Goal: Information Seeking & Learning: Check status

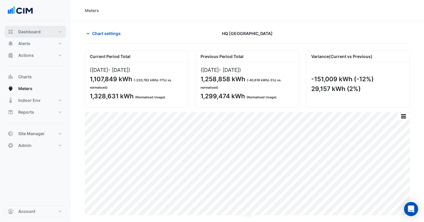
click at [35, 33] on span "Dashboard" at bounding box center [29, 32] width 22 height 6
select select "***"
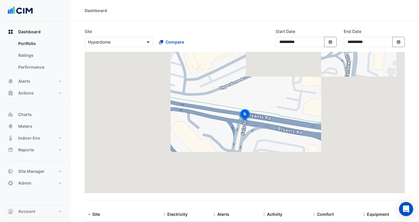
click at [149, 41] on span at bounding box center [148, 42] width 7 height 6
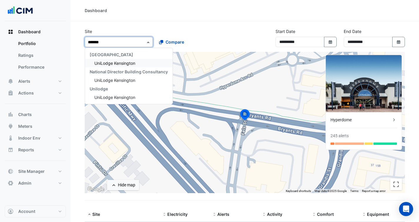
type input "********"
click at [121, 63] on span "UniLodge Kensington" at bounding box center [114, 63] width 41 height 5
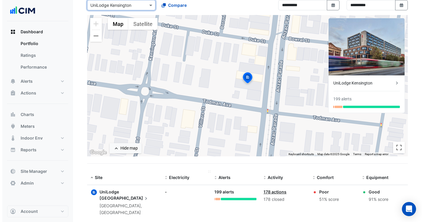
scroll to position [37, 0]
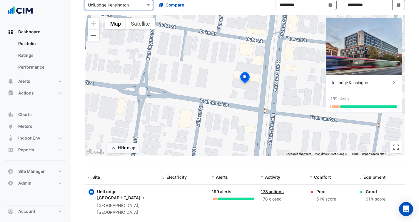
click at [143, 195] on icon at bounding box center [144, 198] width 6 height 6
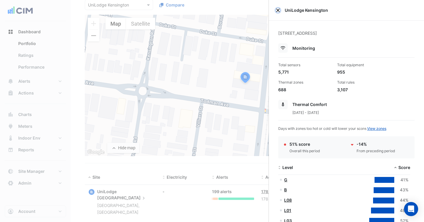
click at [277, 10] on button "Close" at bounding box center [278, 10] width 4 height 4
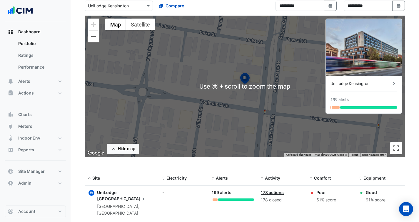
scroll to position [36, 0]
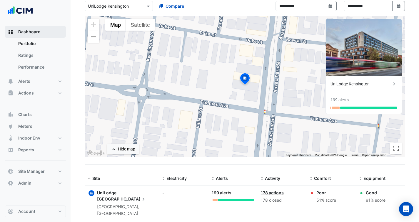
click at [34, 32] on span "Dashboard" at bounding box center [29, 32] width 22 height 6
click at [34, 31] on span "Dashboard" at bounding box center [29, 32] width 22 height 6
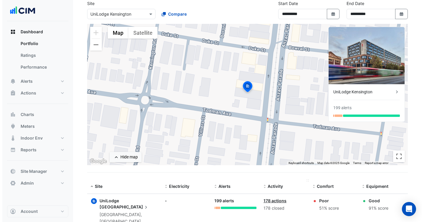
scroll to position [37, 0]
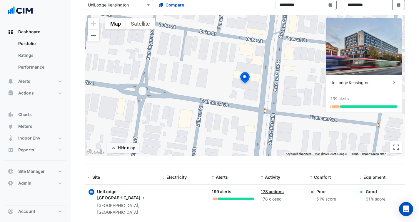
click at [143, 195] on icon at bounding box center [144, 198] width 6 height 6
